Goal: Task Accomplishment & Management: Use online tool/utility

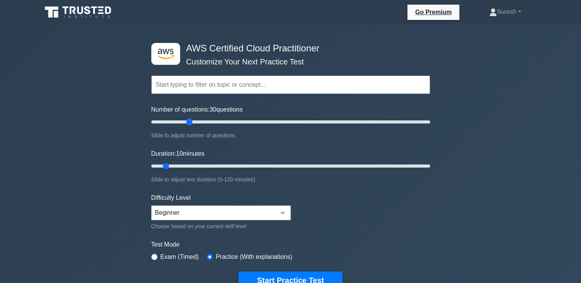
drag, startPoint x: 161, startPoint y: 121, endPoint x: 190, endPoint y: 121, distance: 28.8
type input "30"
click at [190, 121] on input "Number of questions: 30 questions" at bounding box center [290, 121] width 279 height 9
drag, startPoint x: 166, startPoint y: 165, endPoint x: 197, endPoint y: 163, distance: 30.8
type input "25"
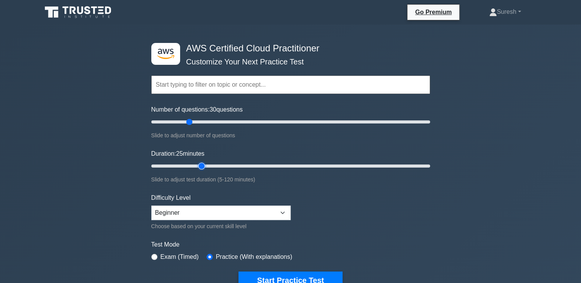
click at [197, 163] on input "Duration: 25 minutes" at bounding box center [290, 166] width 279 height 9
click at [322, 202] on form "Topics Technologies and concepts Analytics Application Integration Business App…" at bounding box center [290, 170] width 279 height 237
click at [217, 85] on input "text" at bounding box center [290, 85] width 279 height 18
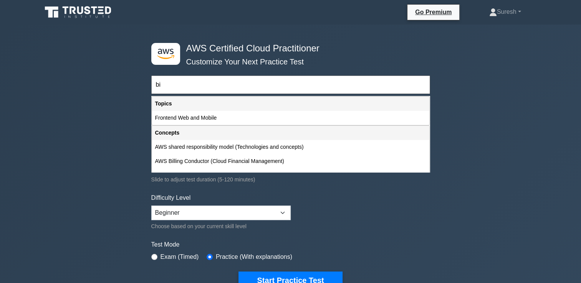
type input "b"
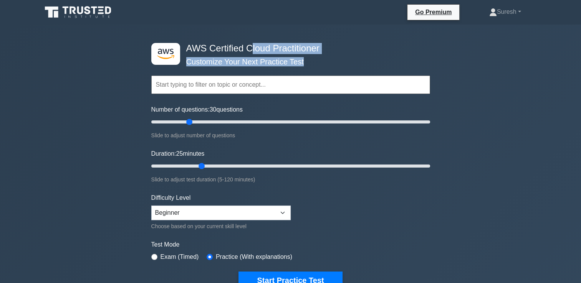
drag, startPoint x: 325, startPoint y: 53, endPoint x: 250, endPoint y: 50, distance: 74.9
click at [250, 50] on div ".st0{fill:#252F3E;} .st1{fill-rule:evenodd;clip-rule:evenodd;fill:#FF9900;} AWS…" at bounding box center [291, 166] width 288 height 283
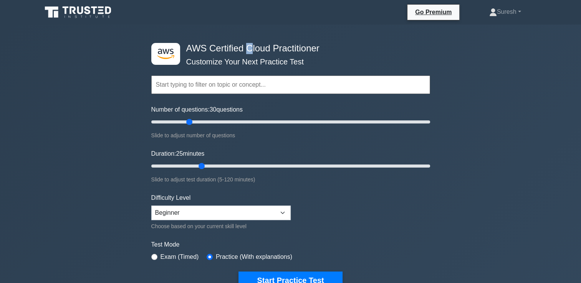
click at [250, 50] on h4 "AWS Certified Cloud Practitioner" at bounding box center [287, 48] width 209 height 11
click at [298, 51] on h4 "AWS Certified Cloud Practitioner" at bounding box center [287, 48] width 209 height 11
drag, startPoint x: 247, startPoint y: 47, endPoint x: 324, endPoint y: 50, distance: 76.8
click at [324, 50] on h4 "AWS Certified Cloud Practitioner" at bounding box center [287, 48] width 209 height 11
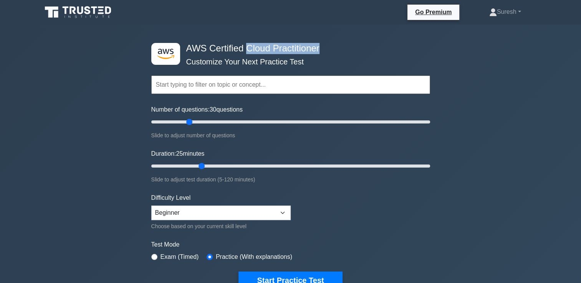
copy h4 "Cloud Practitioner"
click at [250, 81] on input "text" at bounding box center [290, 85] width 279 height 18
paste input "Cloud Practitioner"
type input "Cloud Practitioner"
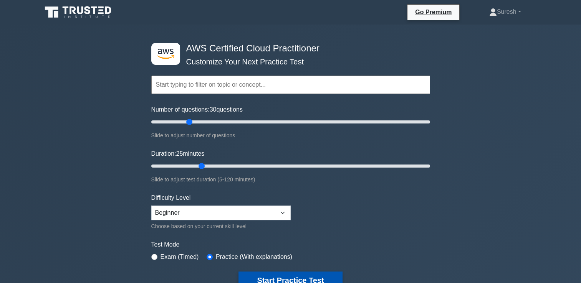
click at [284, 277] on button "Start Practice Test" at bounding box center [290, 281] width 104 height 18
